Goal: Transaction & Acquisition: Purchase product/service

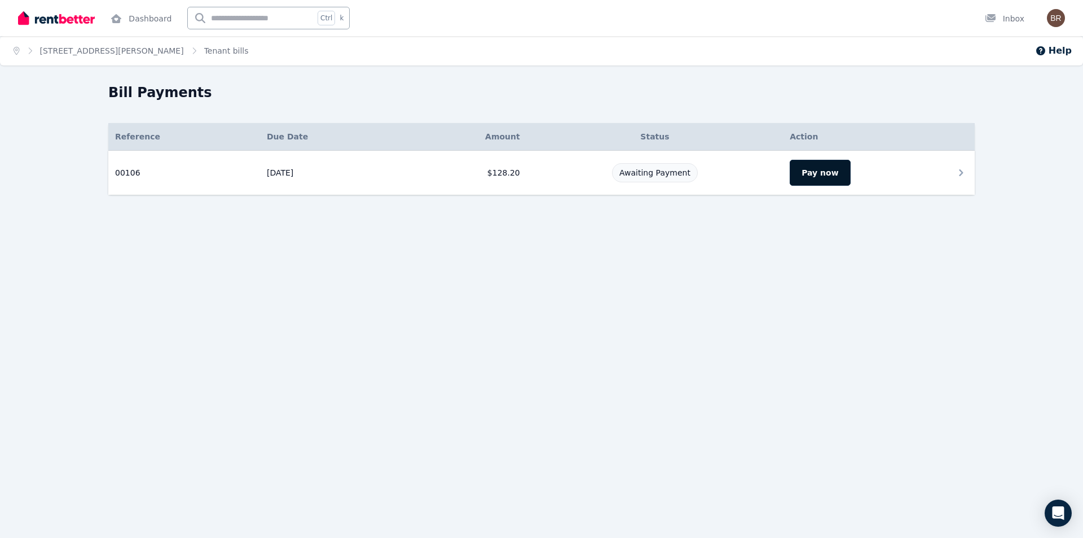
click at [822, 170] on button "Pay now" at bounding box center [820, 173] width 60 height 26
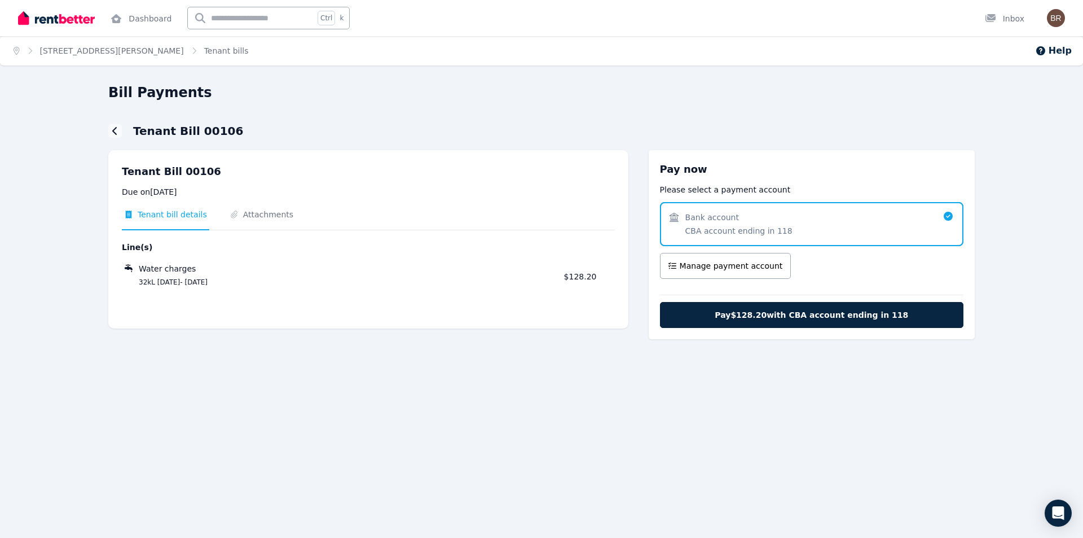
click at [802, 224] on span "Bank account CBA account ending in 118" at bounding box center [806, 224] width 273 height 25
click at [948, 213] on icon at bounding box center [948, 216] width 9 height 9
click at [740, 268] on span "Manage payment account" at bounding box center [731, 265] width 103 height 11
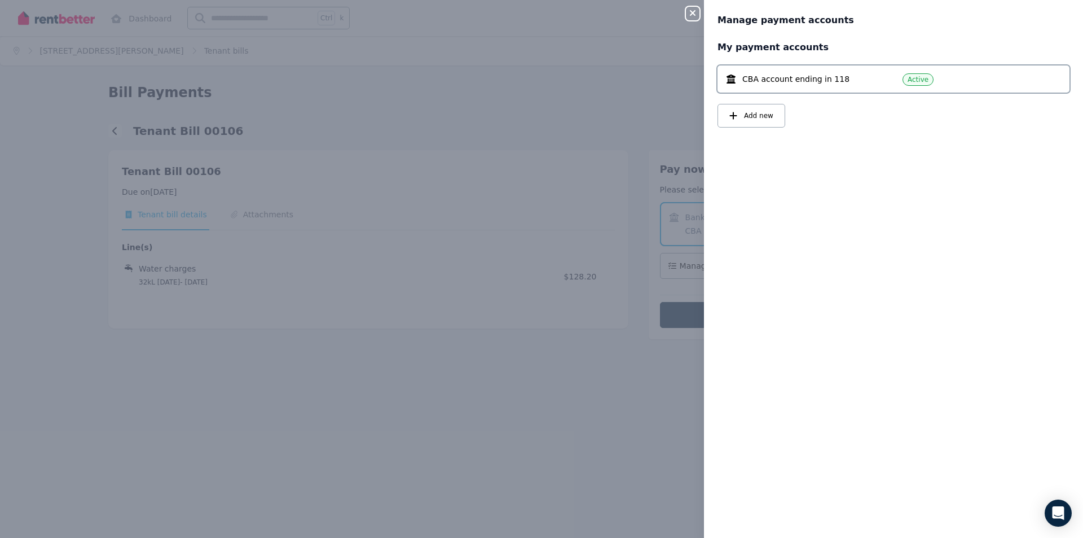
click at [835, 82] on span "CBA account ending in 118" at bounding box center [796, 78] width 107 height 11
click at [692, 10] on icon "button" at bounding box center [693, 12] width 14 height 9
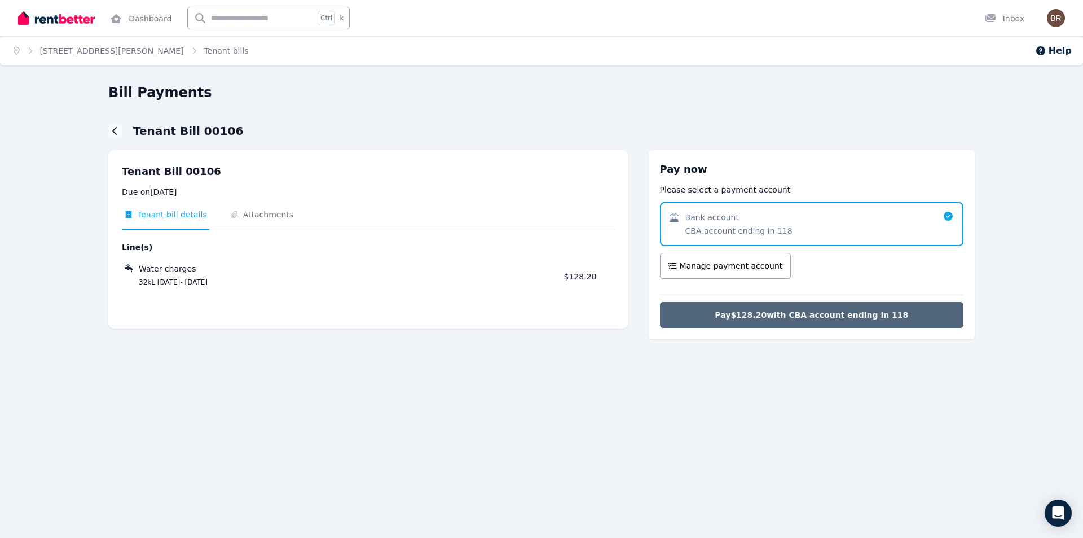
click at [796, 315] on span "Pay $128.20 with CBA account ending in 118" at bounding box center [812, 314] width 194 height 11
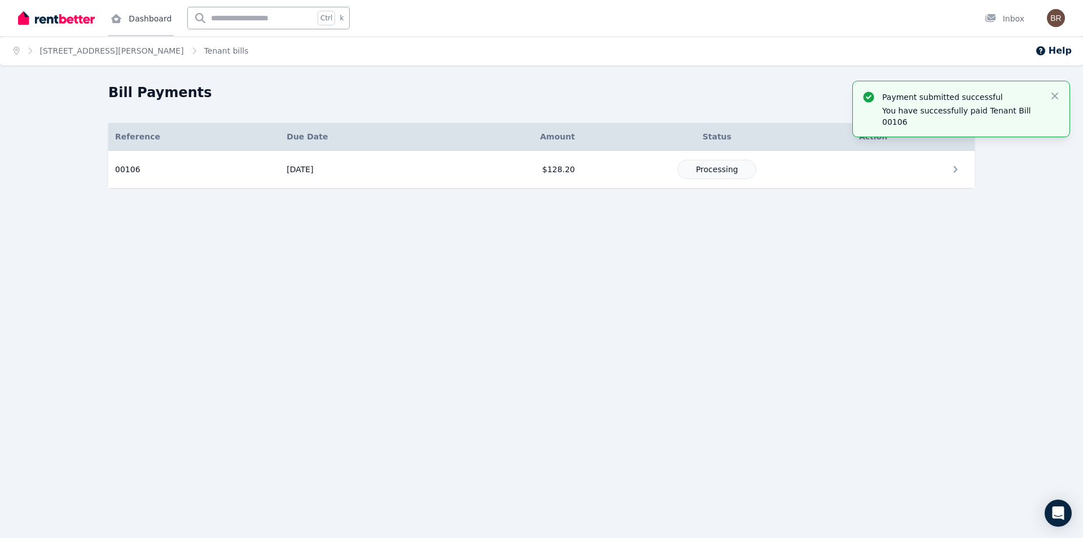
click at [152, 16] on link "Dashboard" at bounding box center [140, 18] width 65 height 36
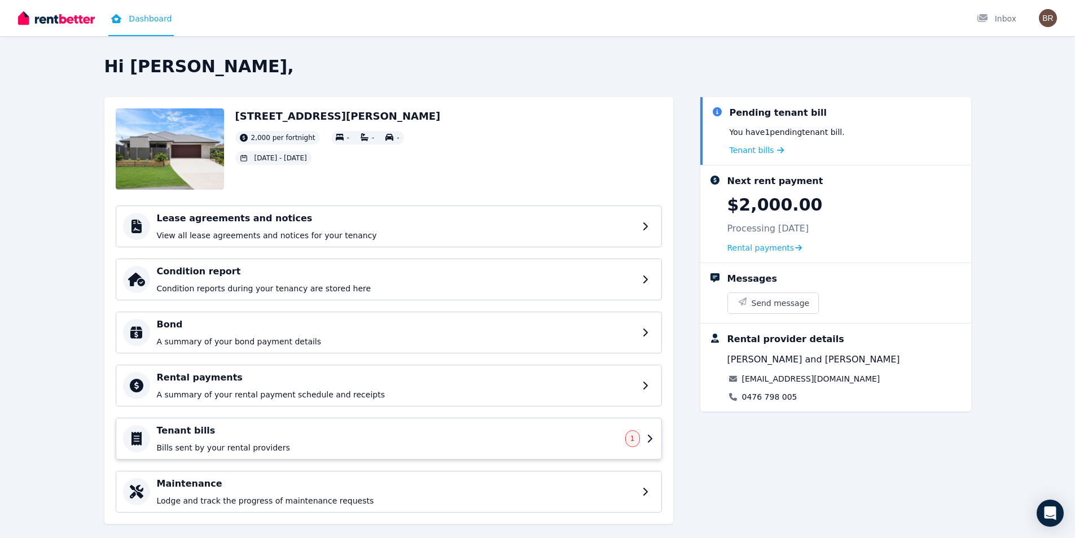
click at [614, 440] on div "Tenant bills Bills sent by your rental providers" at bounding box center [388, 438] width 462 height 29
